Goal: Contribute content

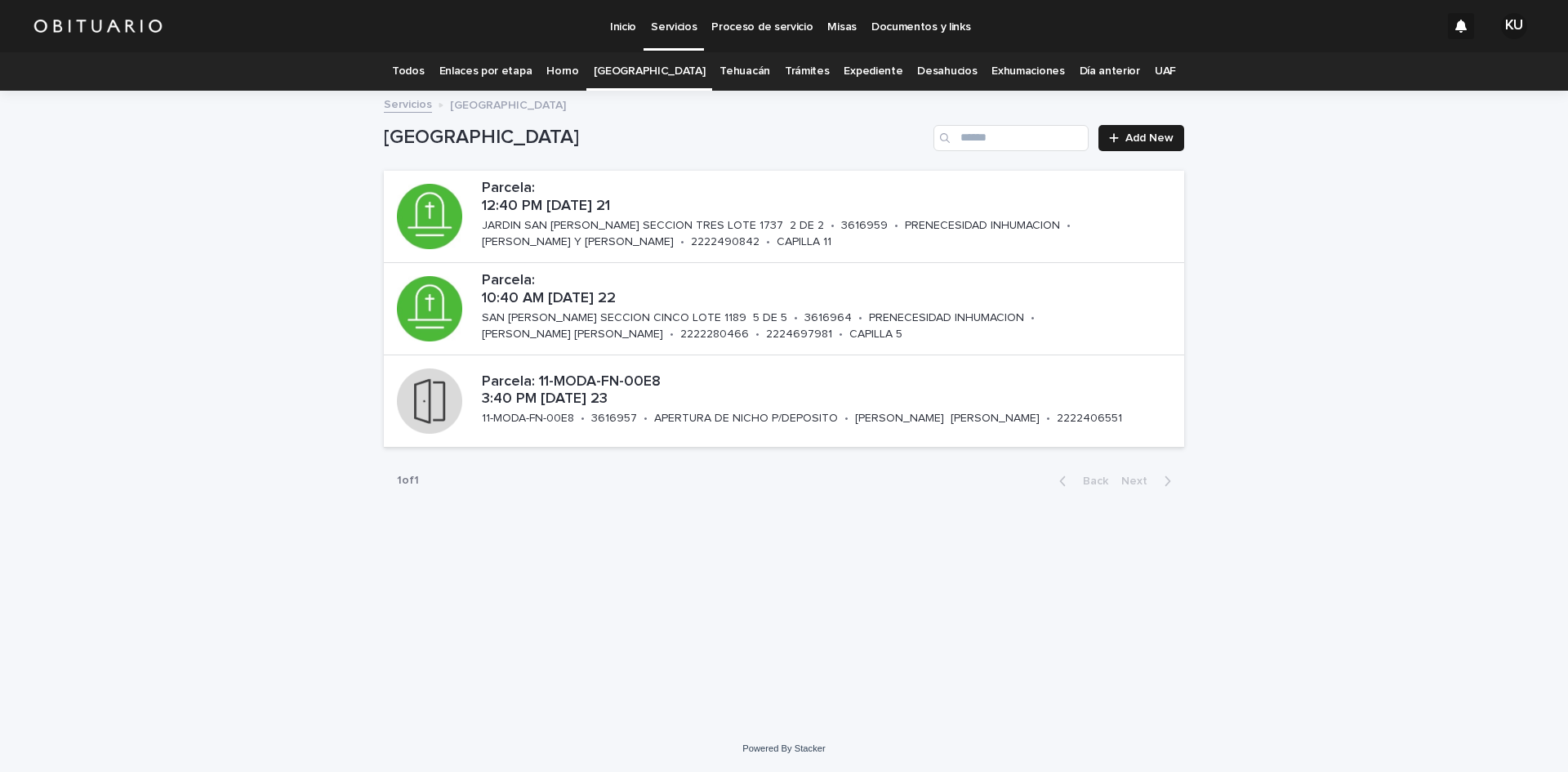
click at [423, 74] on link "Todos" at bounding box center [408, 72] width 32 height 39
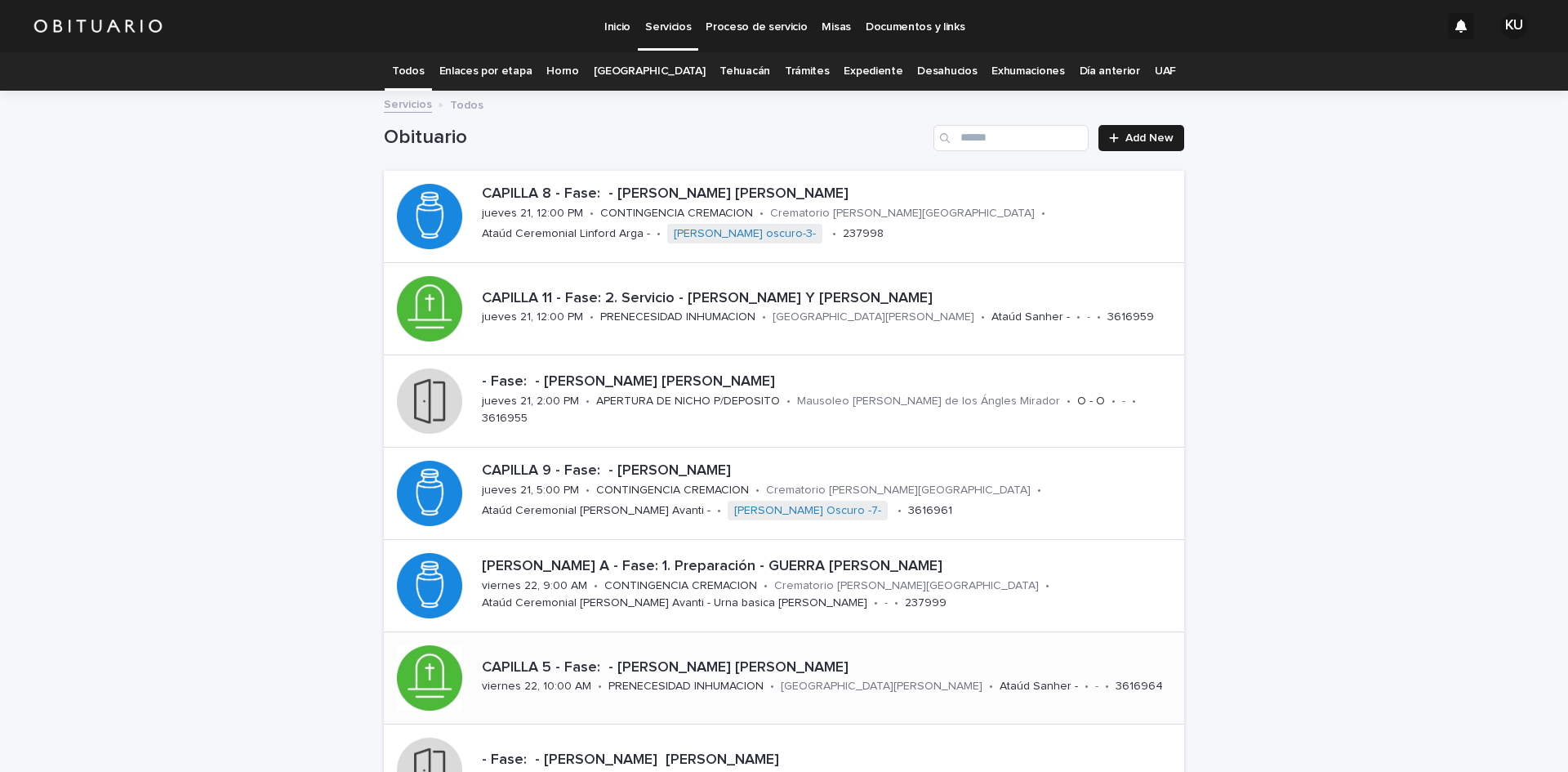
click at [832, 678] on div "[GEOGRAPHIC_DATA][PERSON_NAME]" at bounding box center [881, 685] width 202 height 17
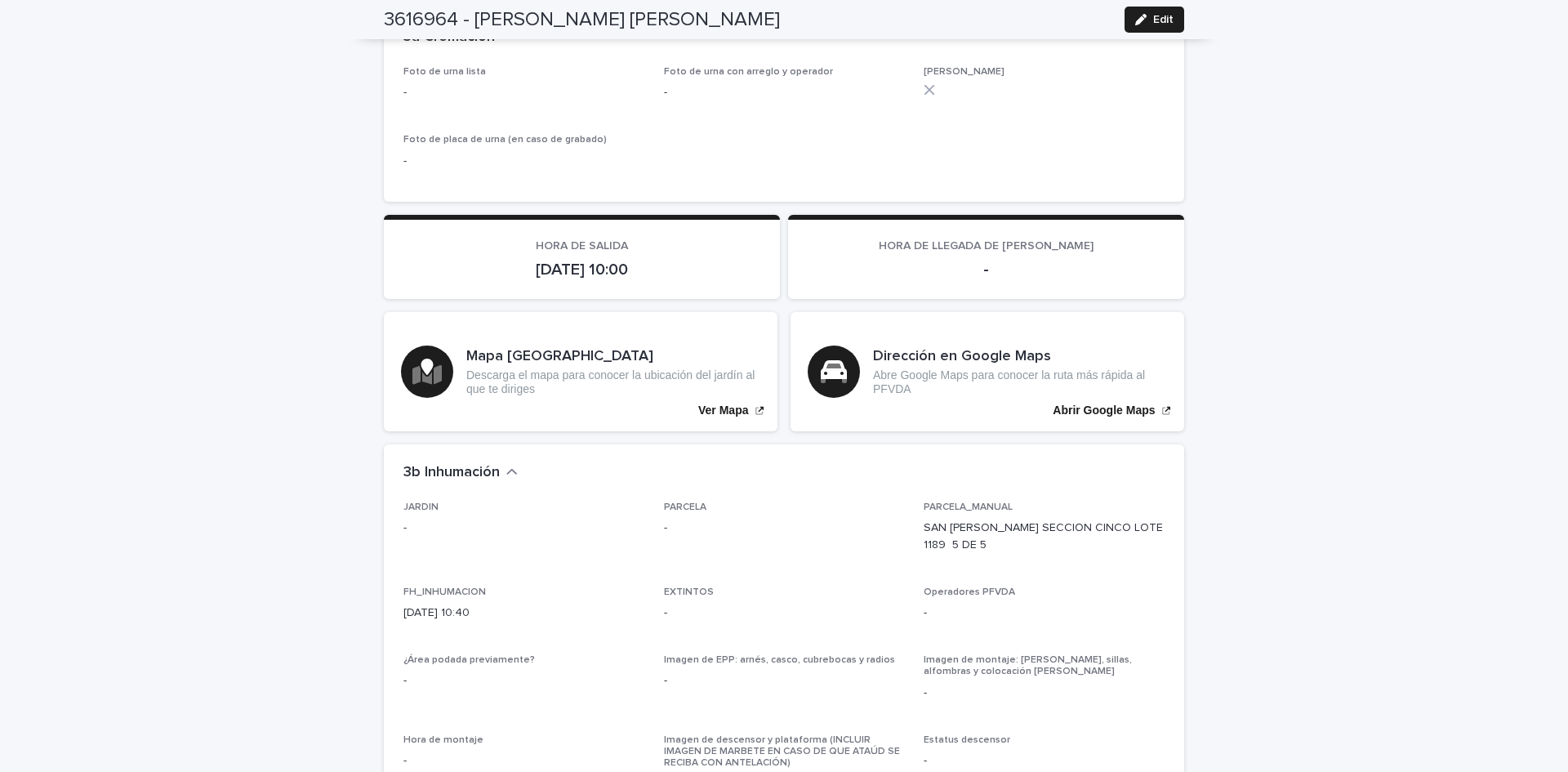
scroll to position [3785, 0]
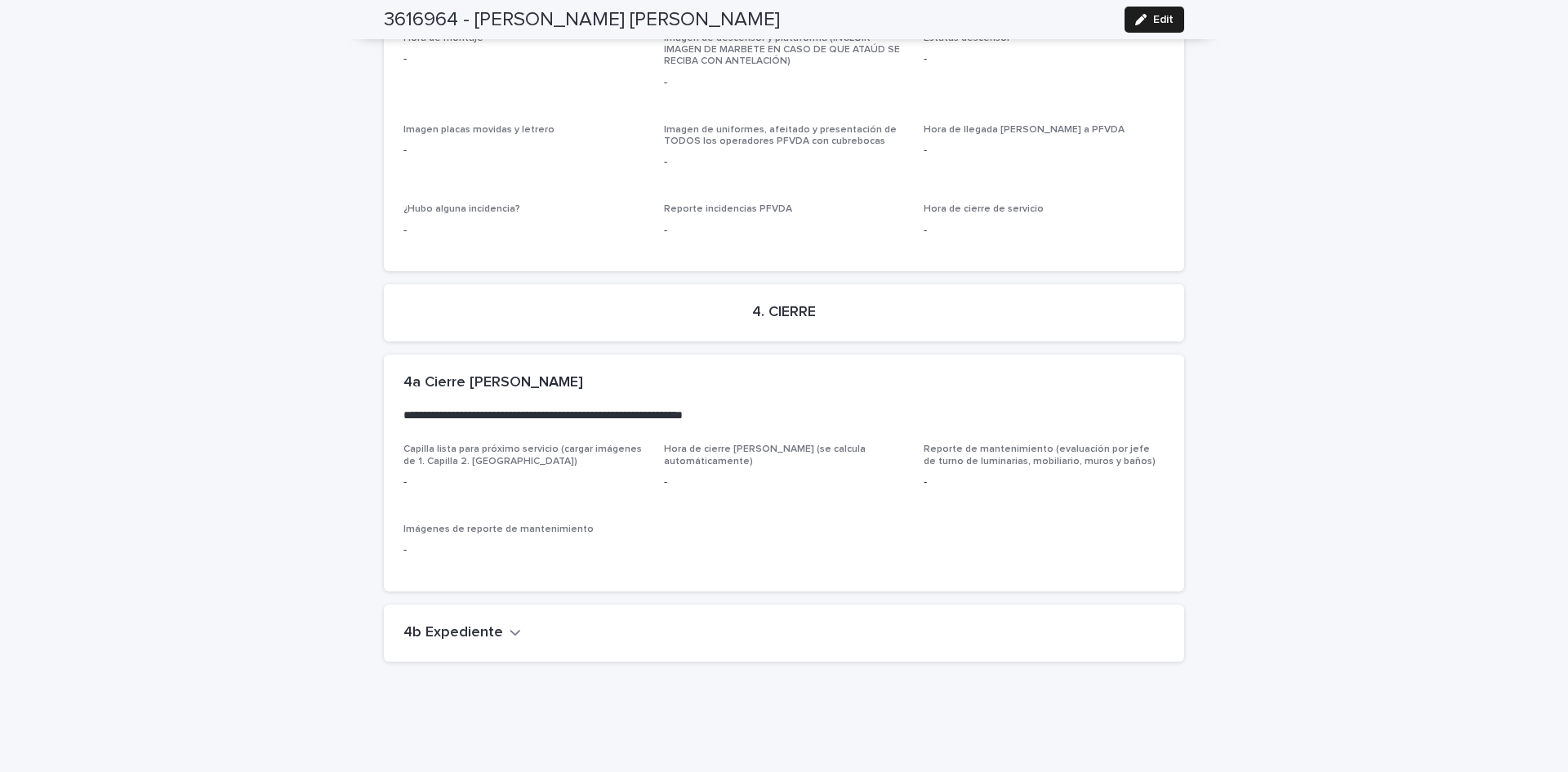
click at [497, 624] on button "4b Expediente" at bounding box center [462, 632] width 117 height 18
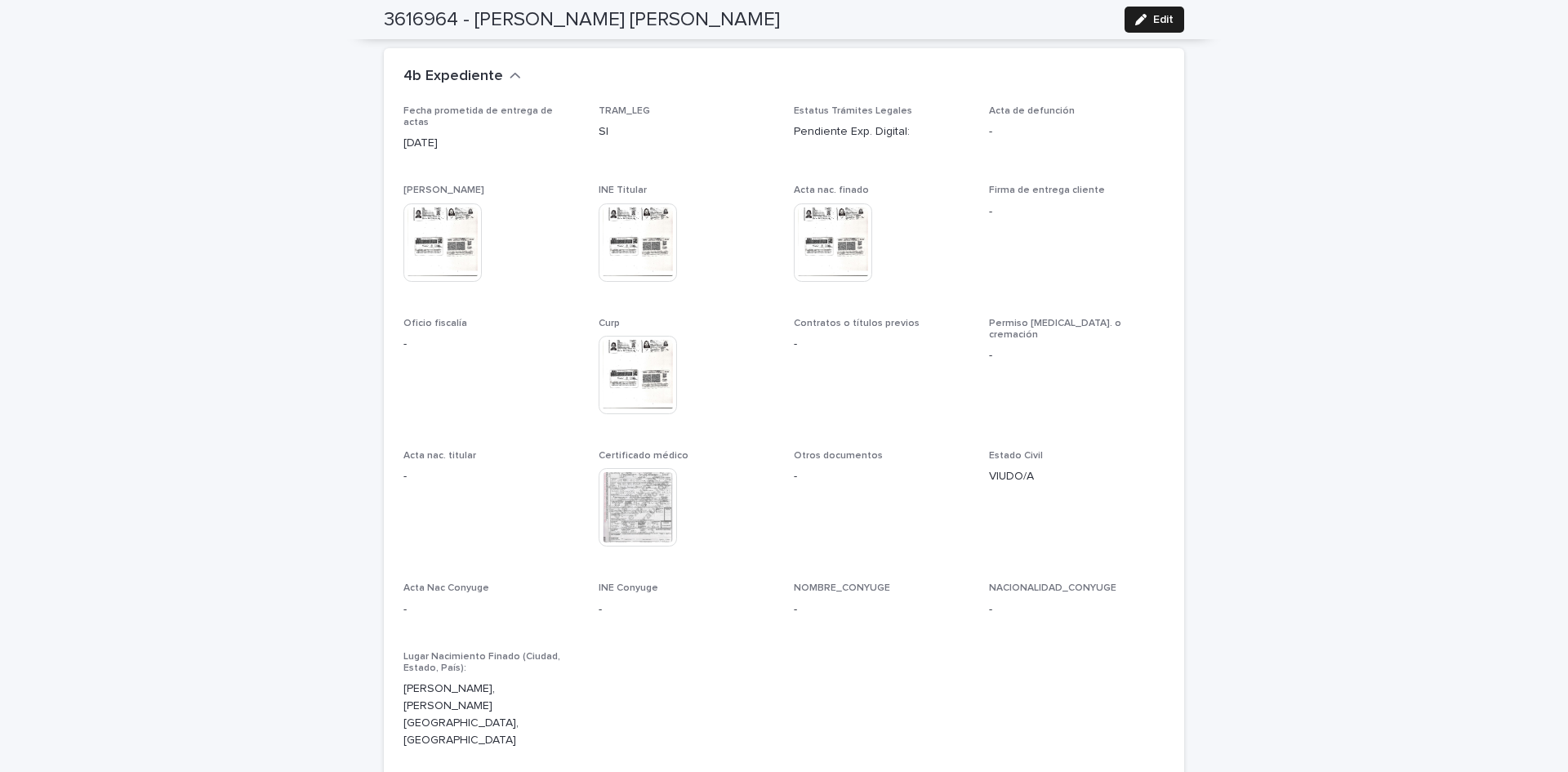
scroll to position [4415, 0]
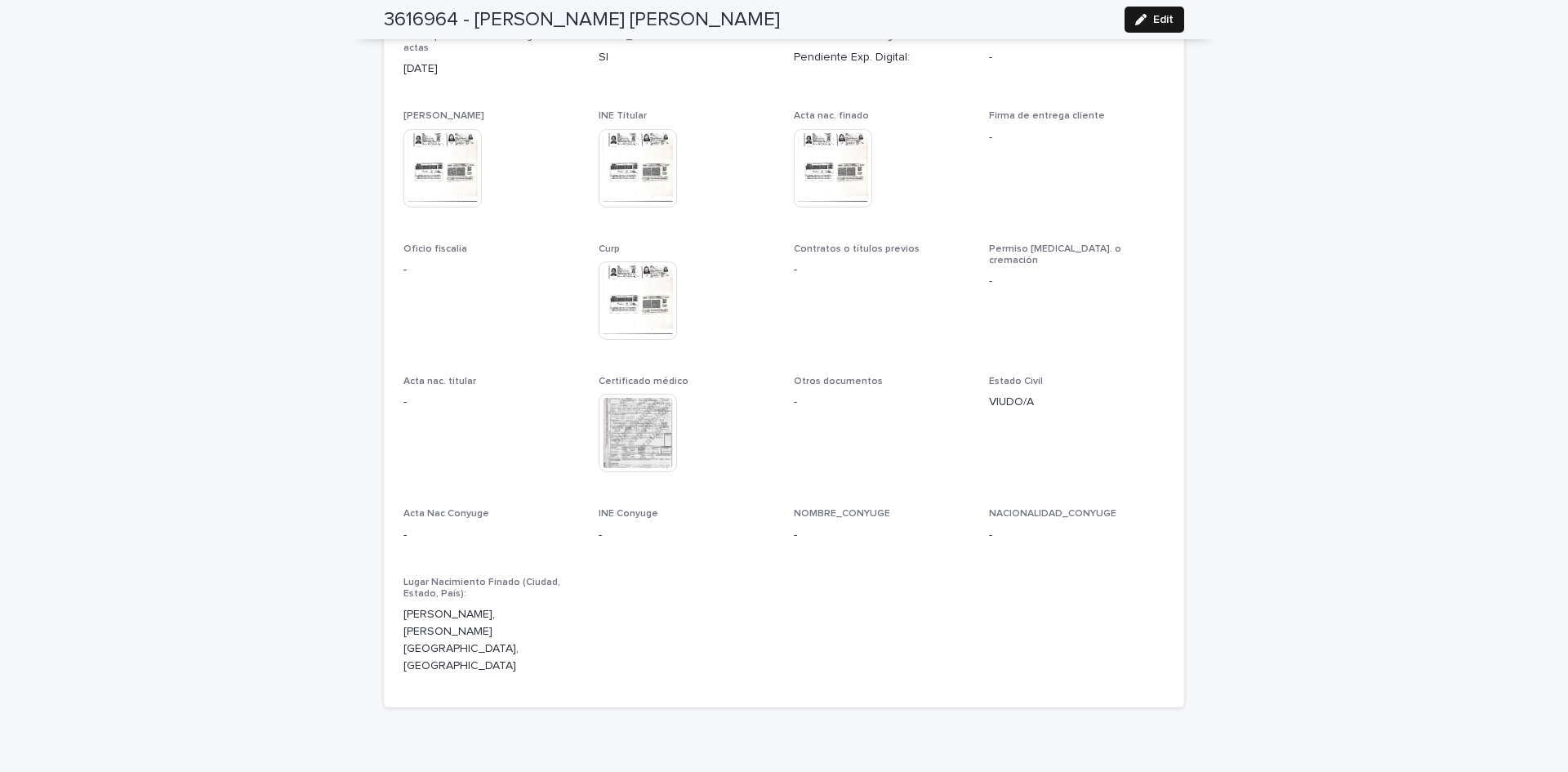
click at [1155, 23] on span "Edit" at bounding box center [1163, 19] width 21 height 11
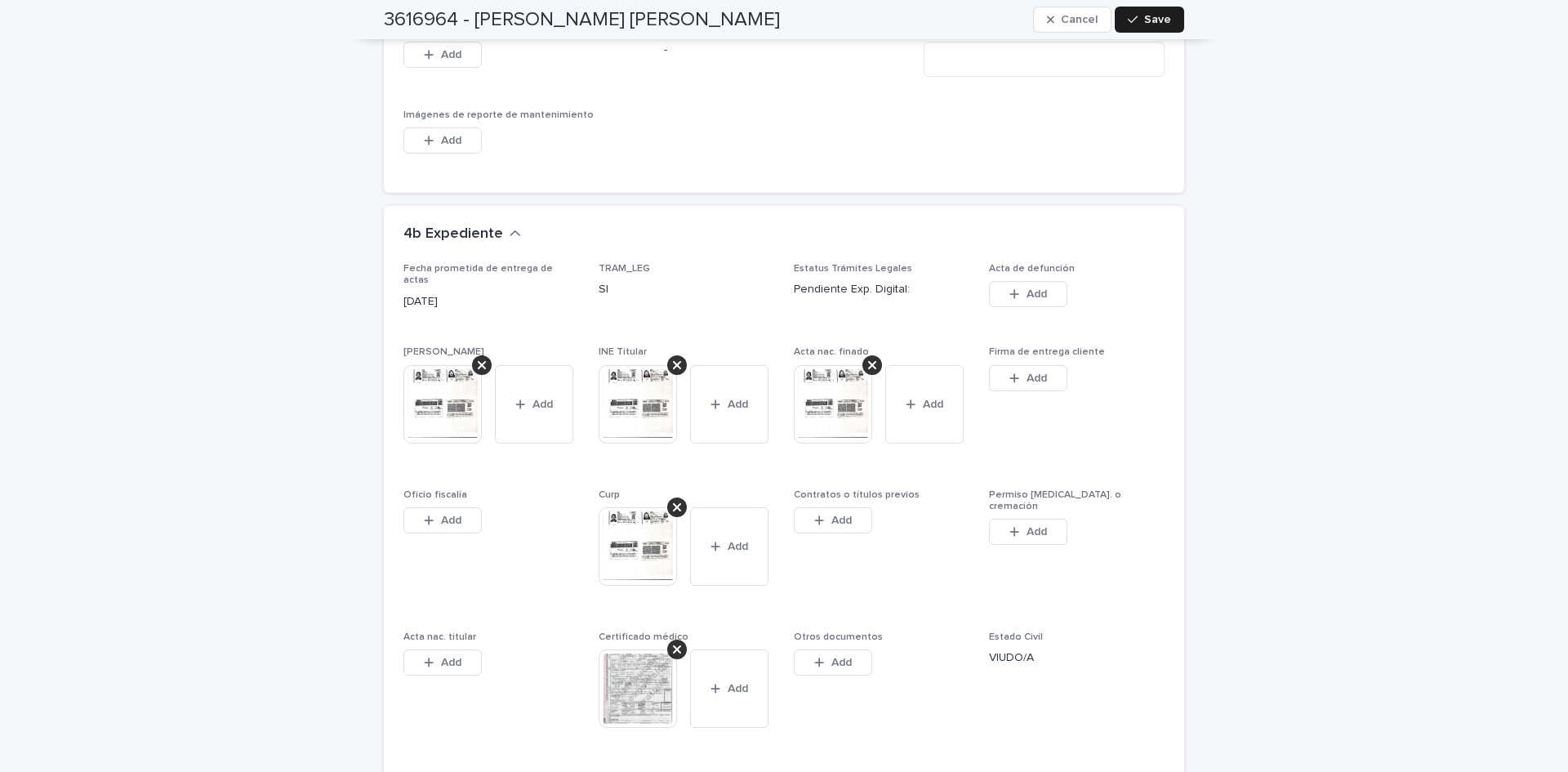
scroll to position [4870, 0]
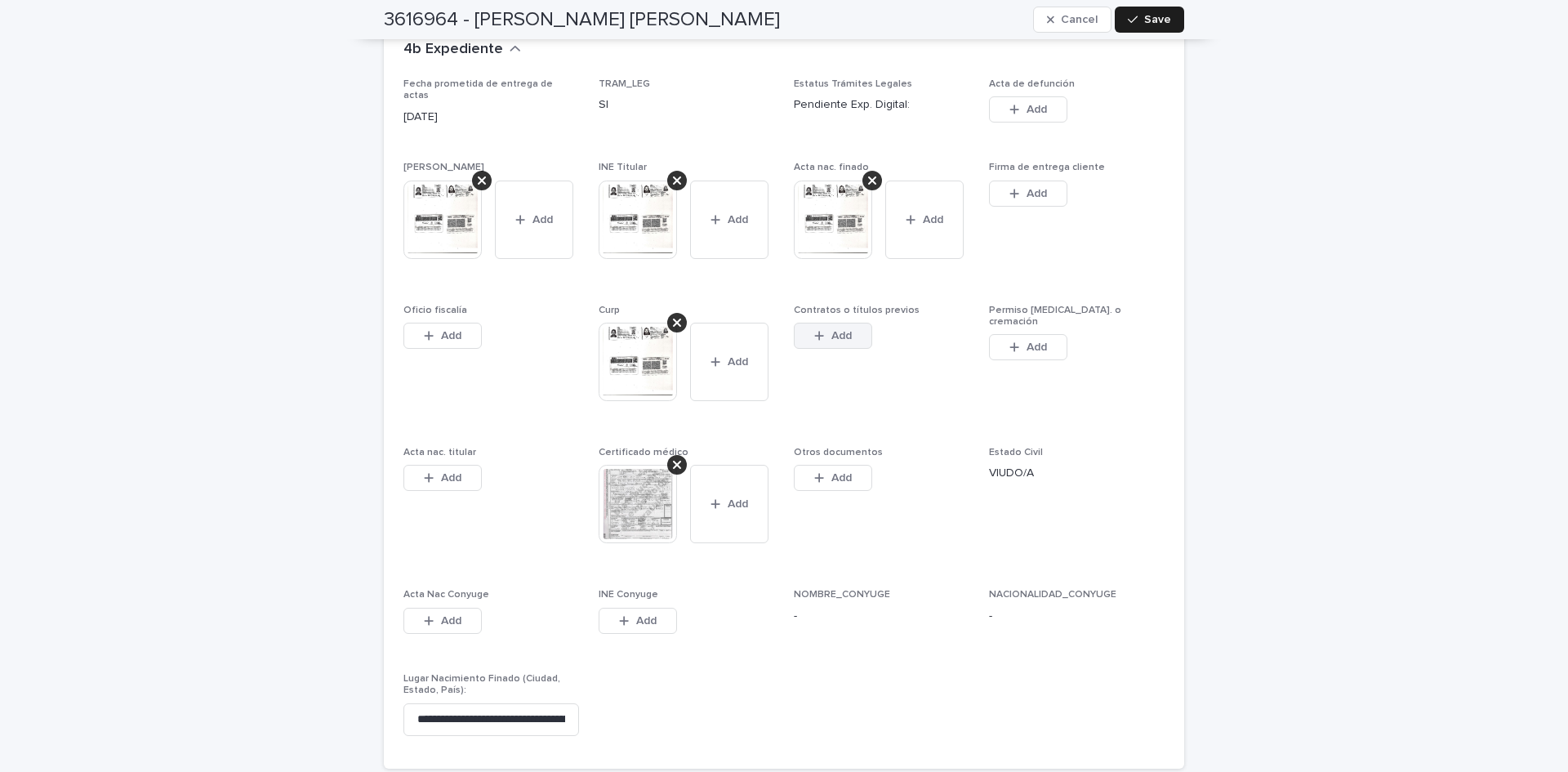
click at [845, 330] on span "Add" at bounding box center [842, 336] width 21 height 11
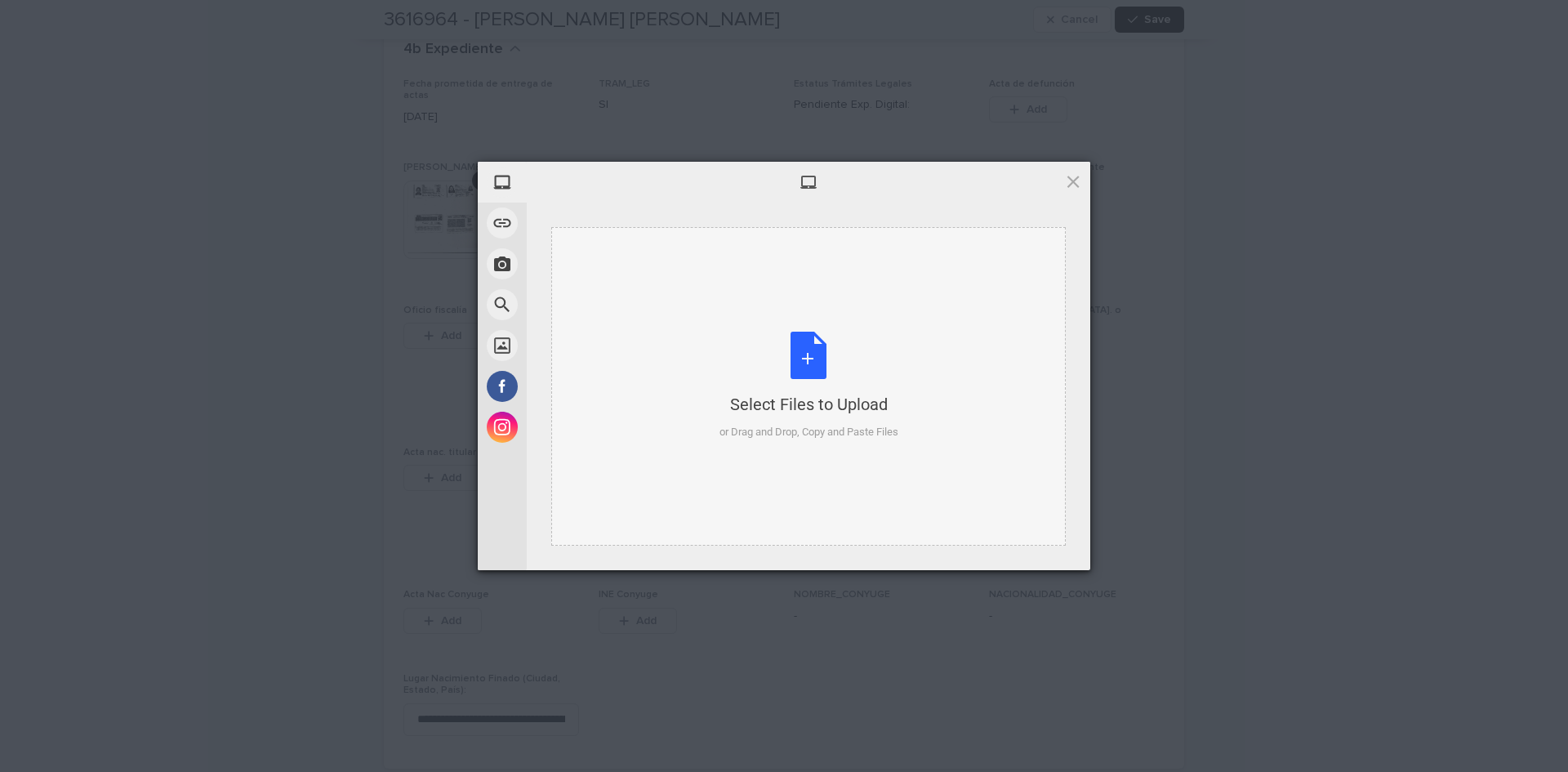
click at [808, 339] on div "Select Files to Upload or Drag and Drop, Copy and Paste Files" at bounding box center [808, 386] width 179 height 109
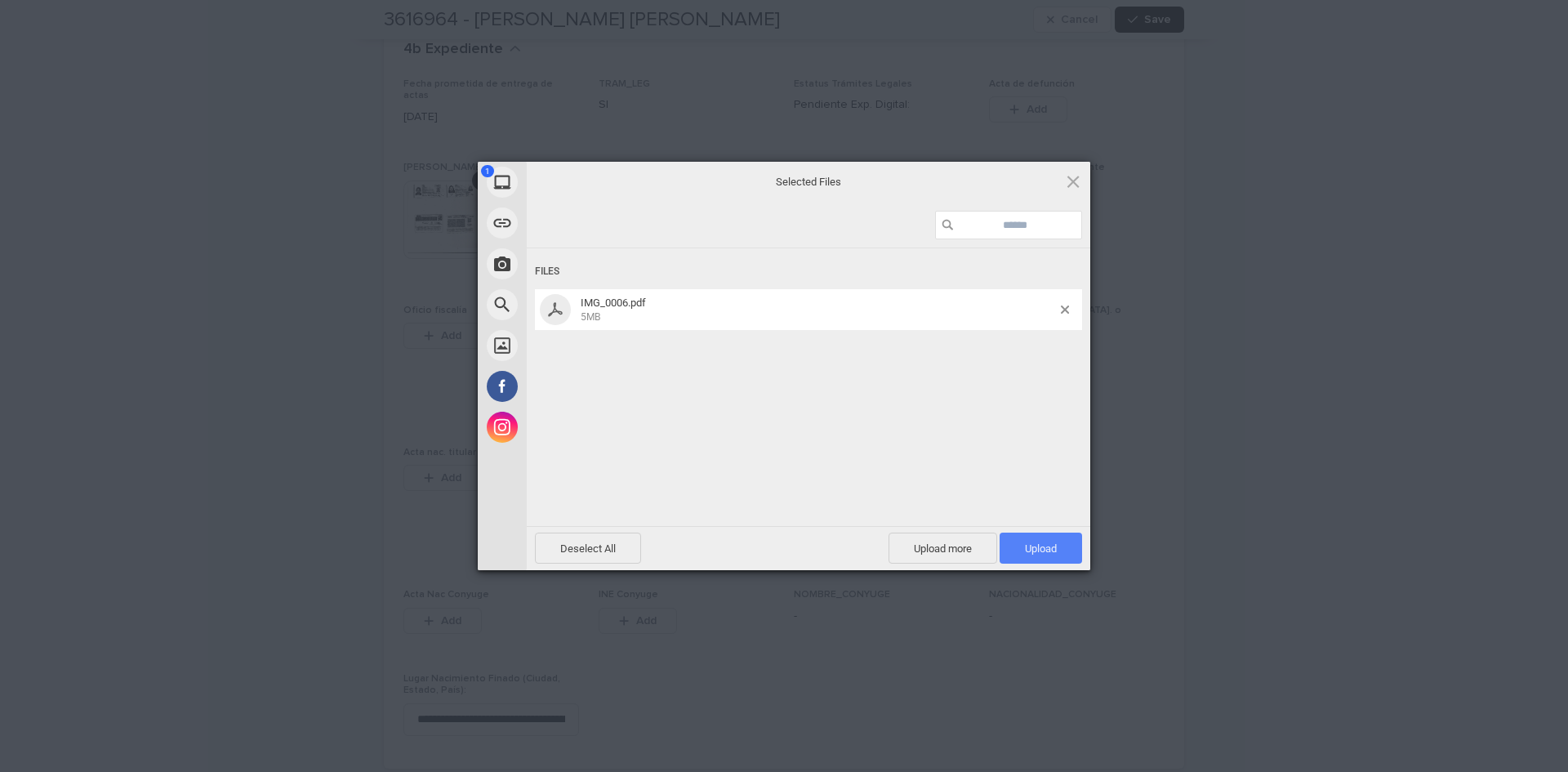
click at [1028, 550] on span "Upload 1" at bounding box center [1040, 549] width 32 height 12
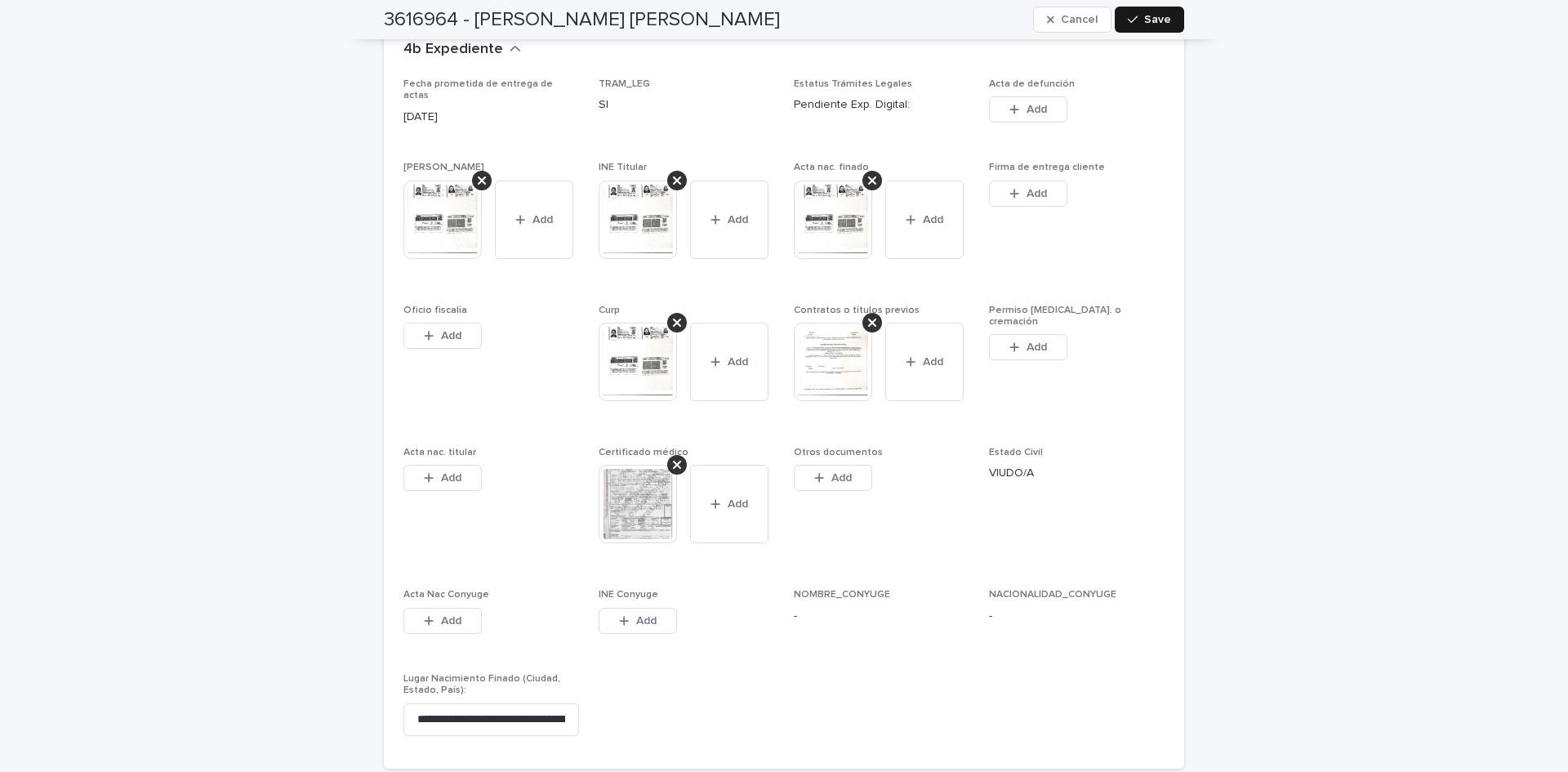
click at [1137, 11] on button "Save" at bounding box center [1150, 20] width 69 height 26
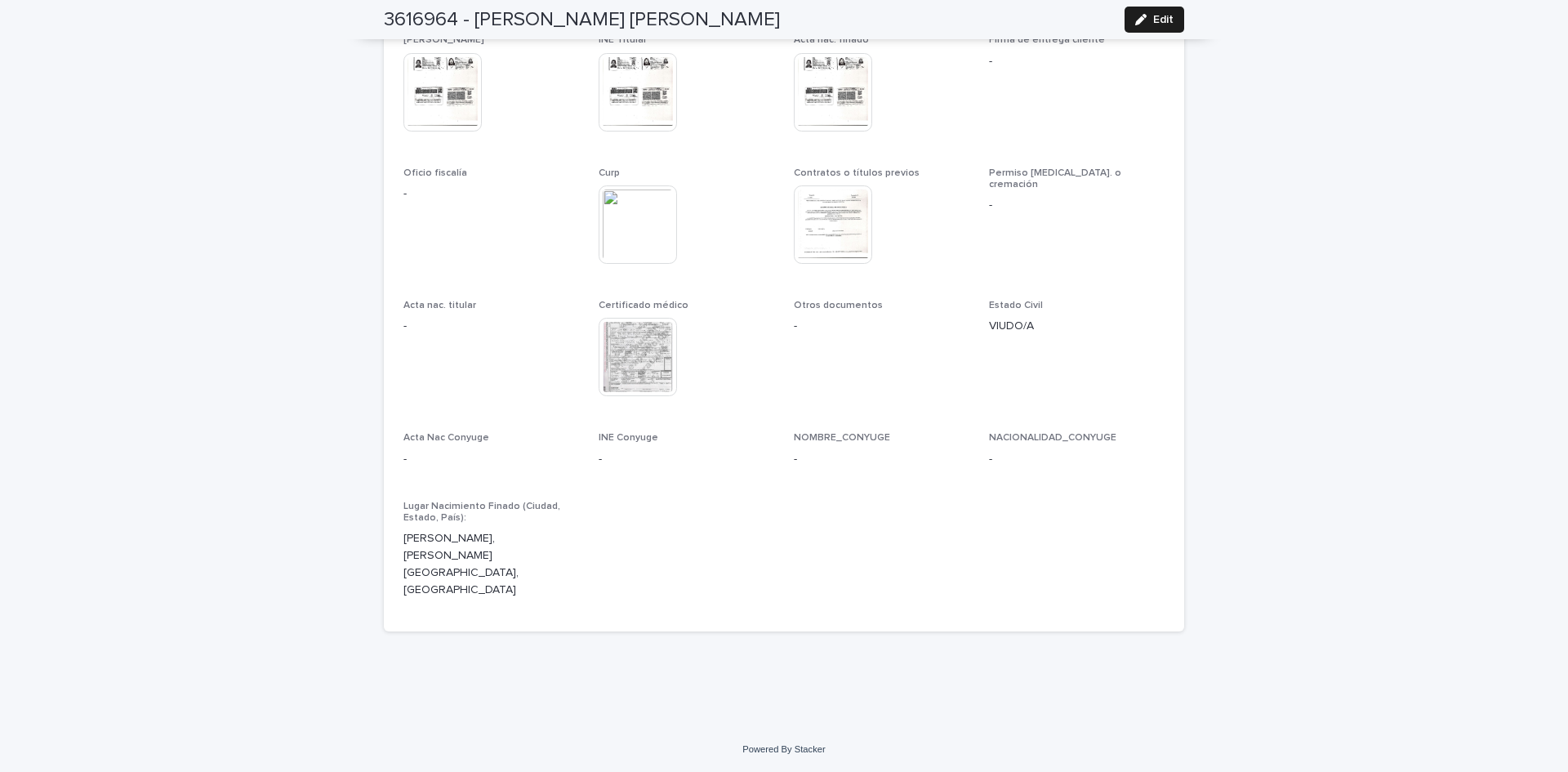
scroll to position [4415, 0]
